Goal: Information Seeking & Learning: Learn about a topic

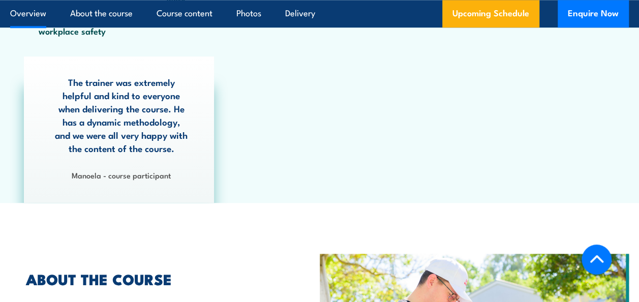
scroll to position [305, 0]
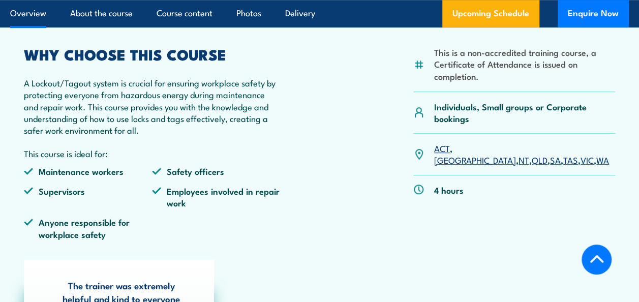
click at [564, 154] on link "TAS" at bounding box center [571, 160] width 15 height 12
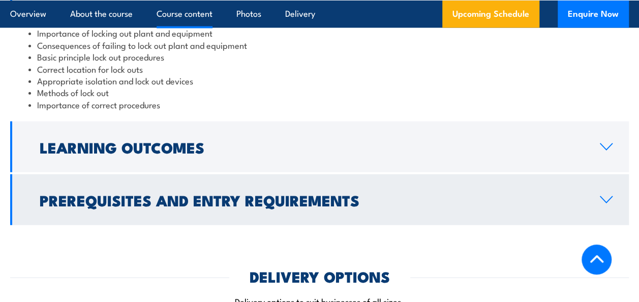
scroll to position [1057, 0]
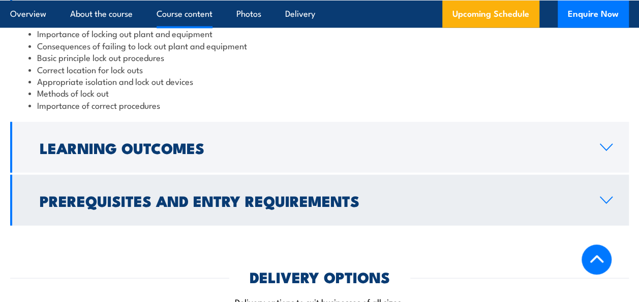
click at [138, 154] on h2 "Learning Outcomes" at bounding box center [312, 147] width 544 height 13
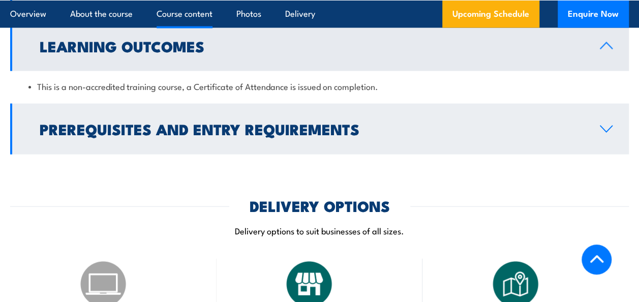
click at [175, 129] on h2 "Prerequisites and Entry Requirements" at bounding box center [312, 128] width 544 height 13
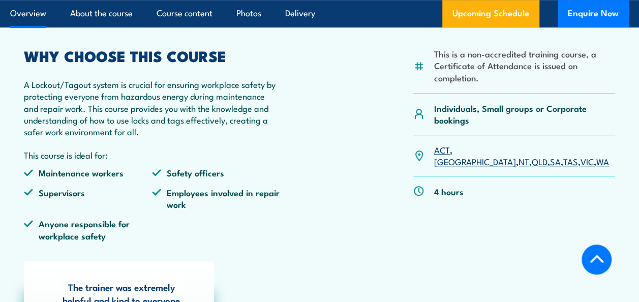
scroll to position [192, 0]
